Goal: Information Seeking & Learning: Find specific fact

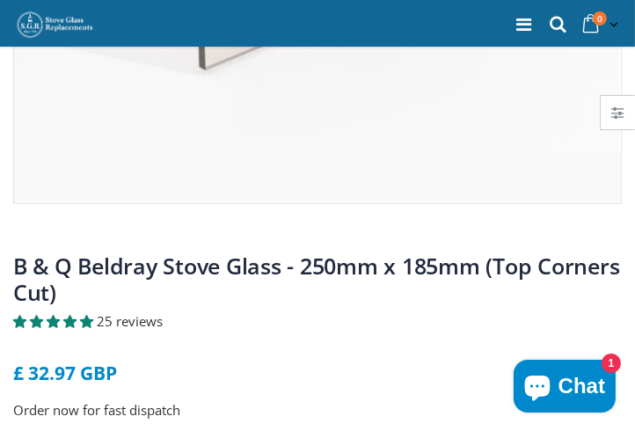
scroll to position [528, 0]
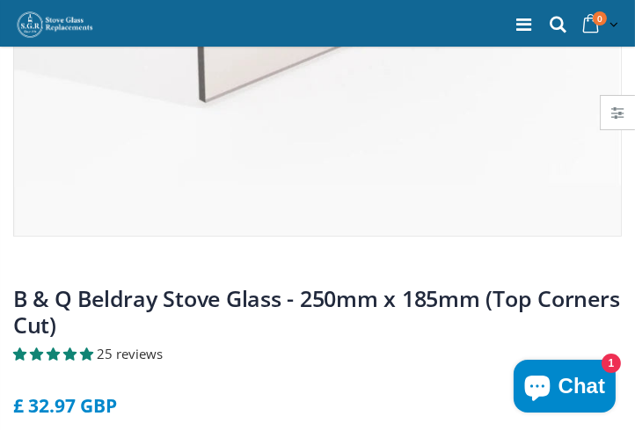
click at [566, 392] on span "Chat" at bounding box center [582, 386] width 47 height 26
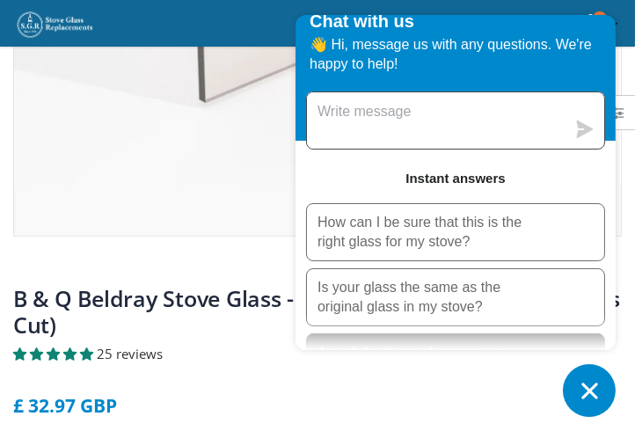
scroll to position [0, 0]
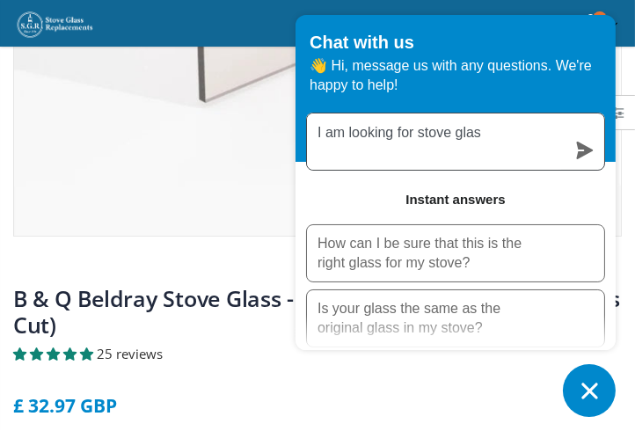
type textarea "I am looking for stove glass"
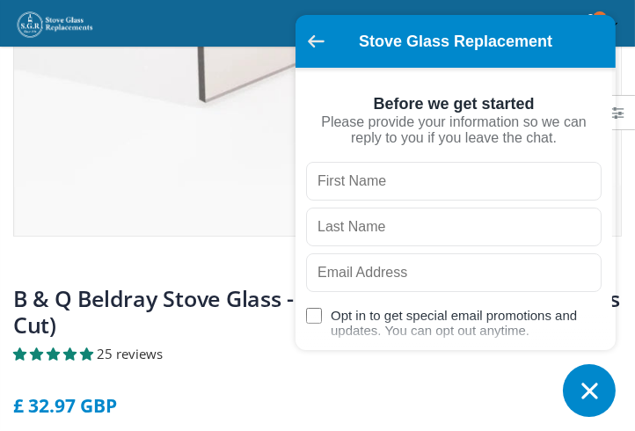
click at [314, 48] on button "Go back to the main screen" at bounding box center [316, 42] width 17 height 15
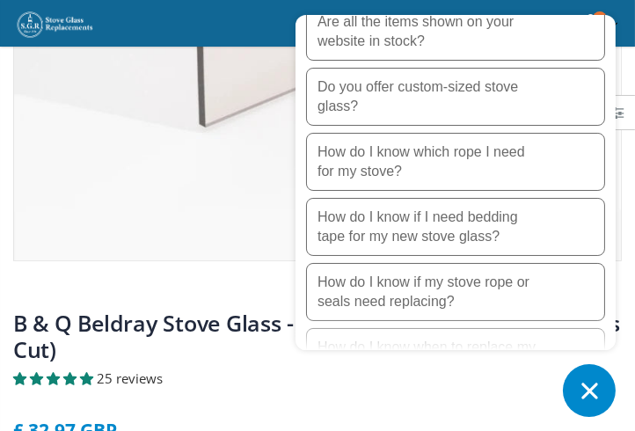
scroll to position [528, 0]
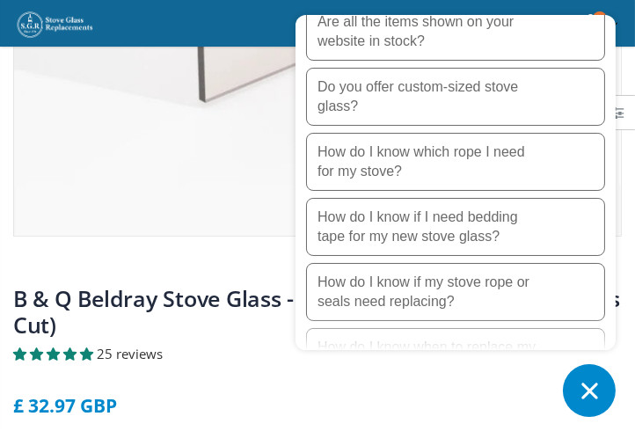
click at [69, 352] on span "5.00 stars" at bounding box center [71, 353] width 17 height 13
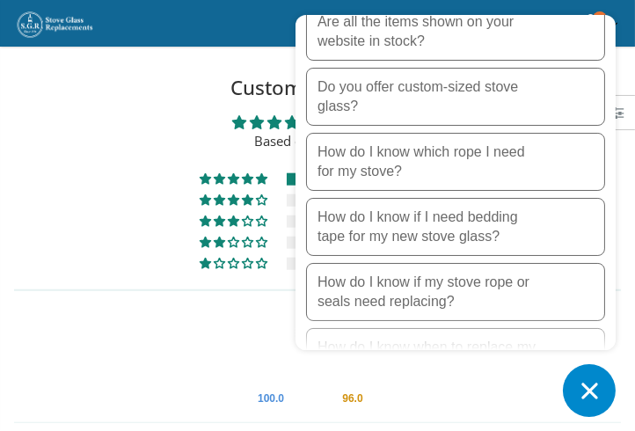
scroll to position [1986, 0]
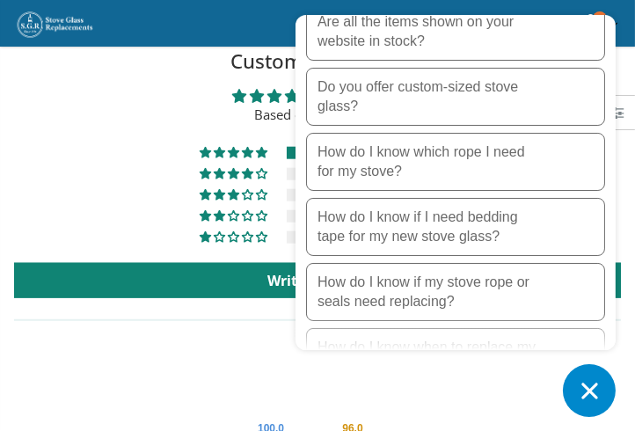
click at [598, 384] on icon "Chat window" at bounding box center [589, 390] width 27 height 27
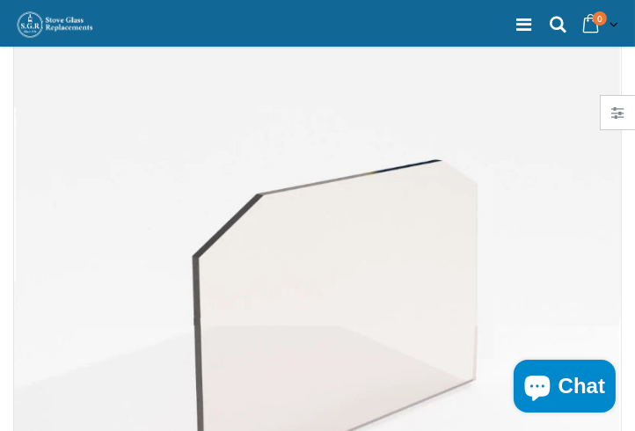
scroll to position [139, 0]
